Goal: Information Seeking & Learning: Learn about a topic

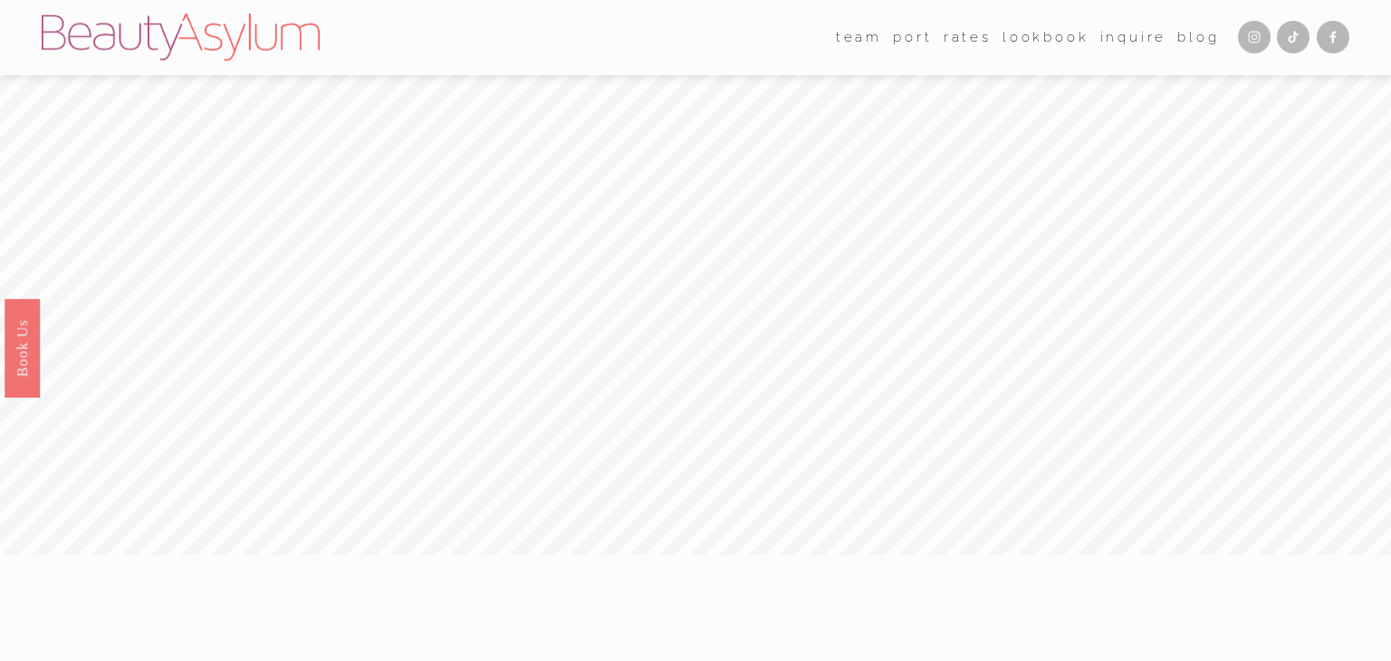
click at [957, 42] on link "Rates" at bounding box center [967, 37] width 48 height 27
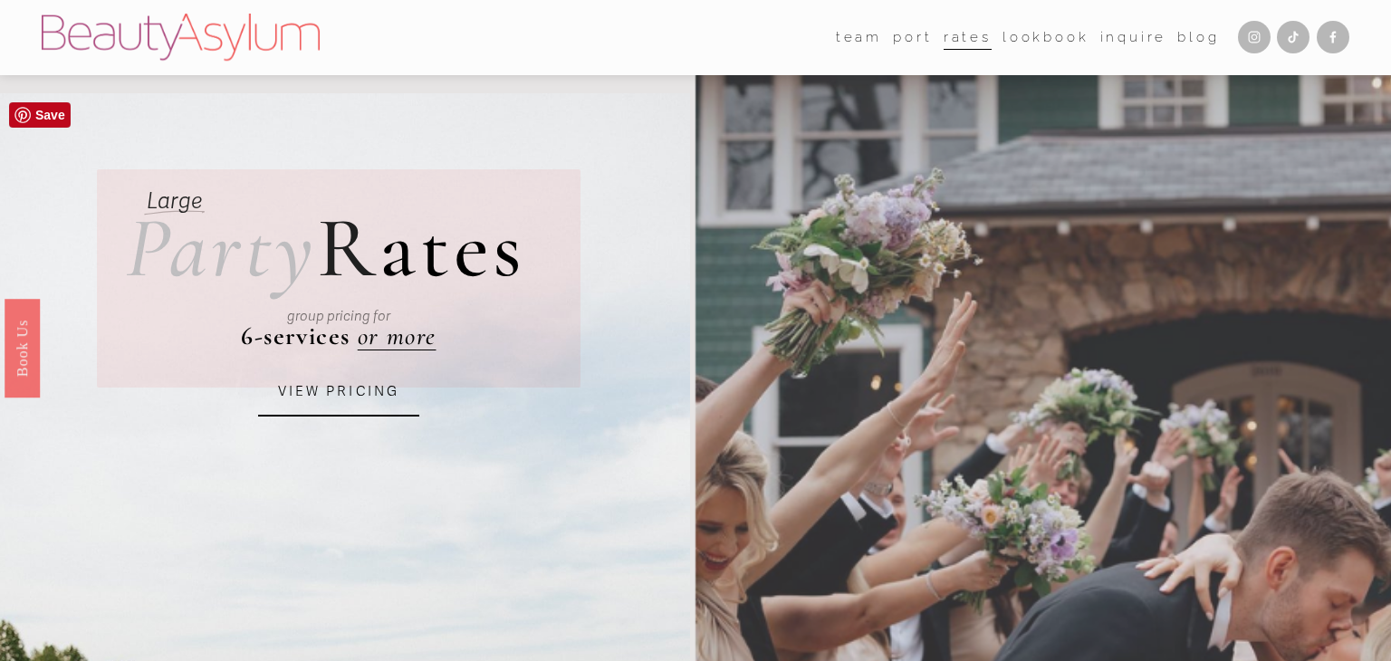
click at [349, 394] on link "VIEW PRICING" at bounding box center [338, 392] width 161 height 49
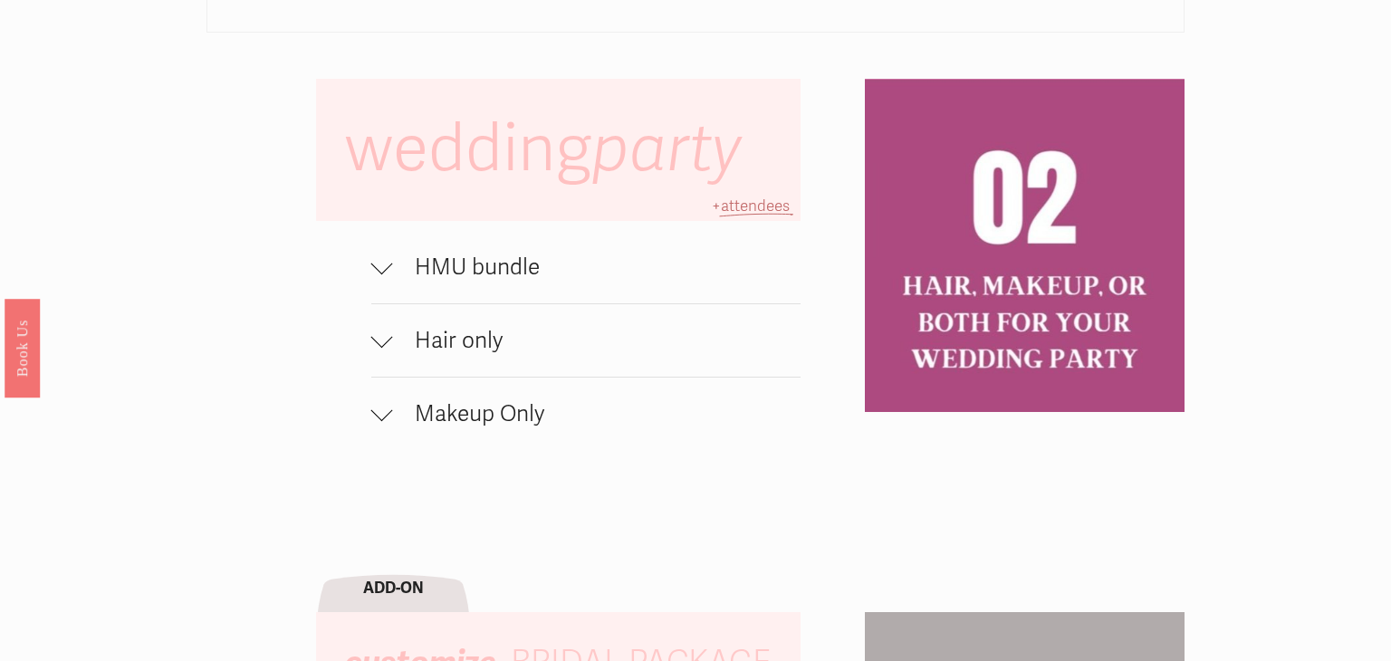
scroll to position [1202, 0]
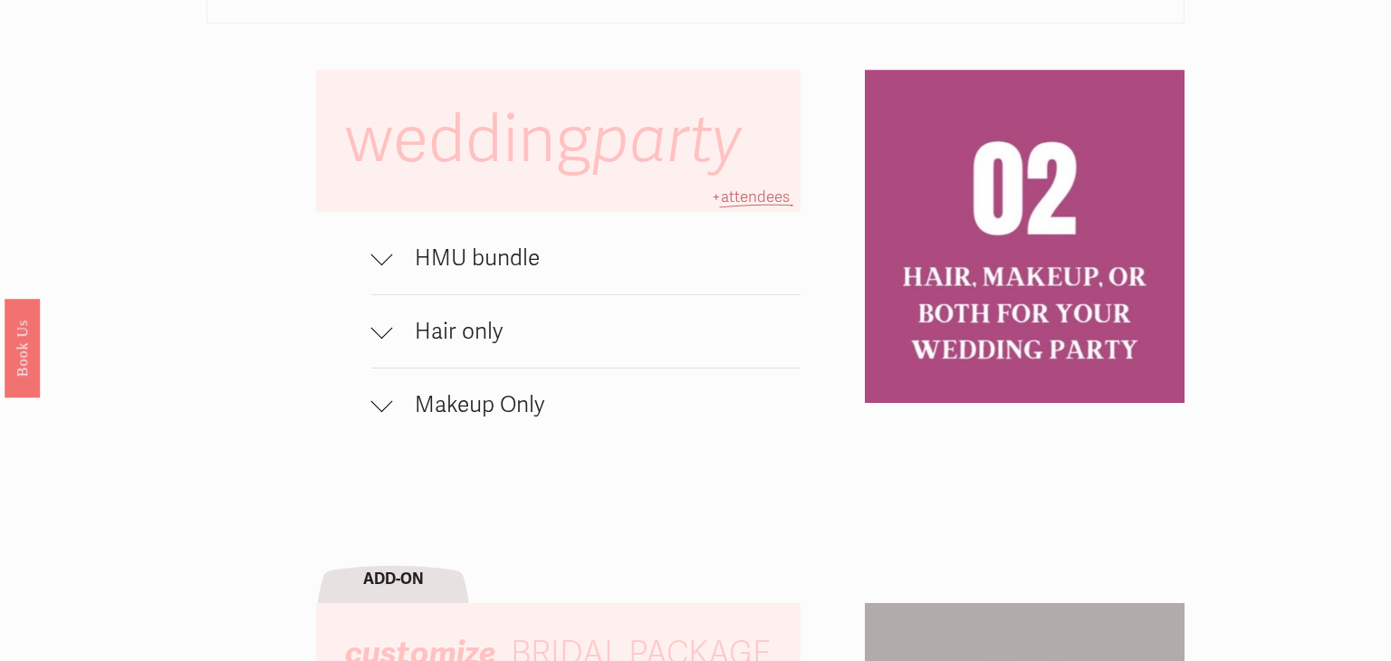
click at [388, 258] on div at bounding box center [382, 258] width 22 height 22
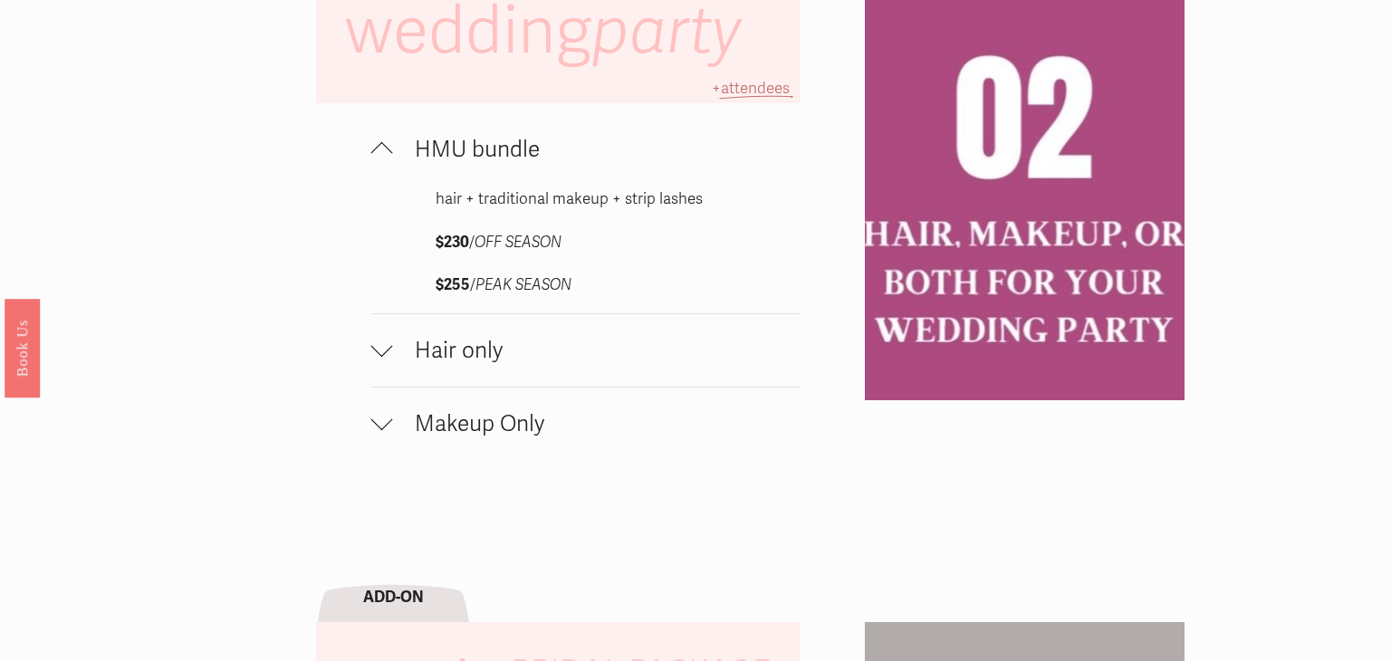
scroll to position [1316, 0]
